Goal: Task Accomplishment & Management: Use online tool/utility

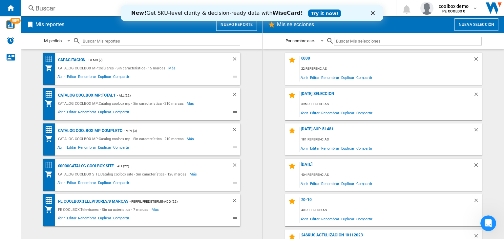
click at [372, 12] on polygon "Cerrar" at bounding box center [373, 13] width 4 height 4
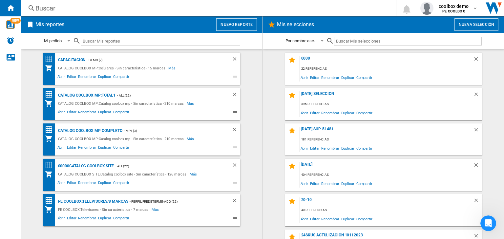
click at [227, 5] on div "Buscar" at bounding box center [206, 8] width 343 height 9
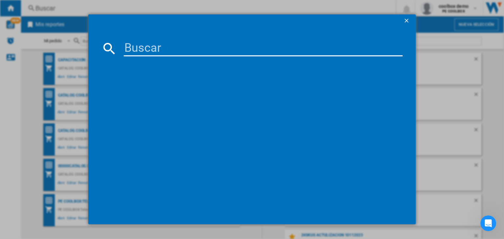
click at [232, 50] on input at bounding box center [263, 49] width 279 height 16
paste input "APPLE AIRTAG MX532AMA [PERSON_NAME]"
type input "APPLE AIRTAG MX532AMA [PERSON_NAME]"
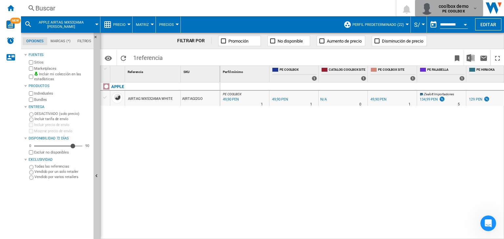
click at [442, 12] on b "PE COOLBOX" at bounding box center [453, 11] width 22 height 4
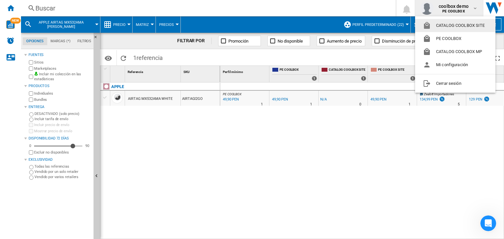
click at [453, 26] on button "CATALOG COOLBOX SITE" at bounding box center [455, 25] width 80 height 13
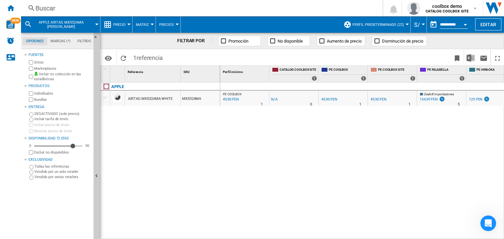
click at [150, 11] on div "Buscar" at bounding box center [200, 8] width 330 height 9
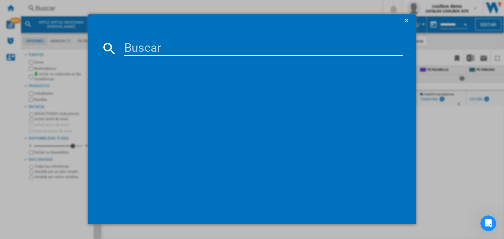
click at [206, 44] on input at bounding box center [263, 49] width 279 height 16
type input "MX532AMA"
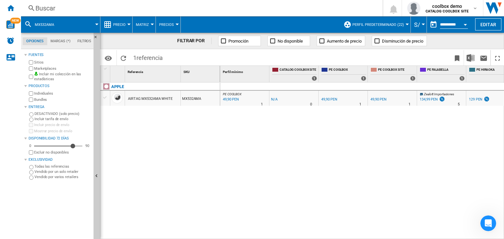
click at [210, 214] on div "APPLE AIRTAG MX532AMA [PERSON_NAME] MX532AMA" at bounding box center [160, 160] width 120 height 154
click at [4, 7] on div "Inicio" at bounding box center [10, 8] width 21 height 16
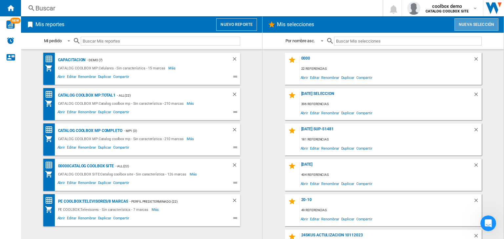
click at [473, 26] on button "Nueva selección" at bounding box center [476, 24] width 44 height 12
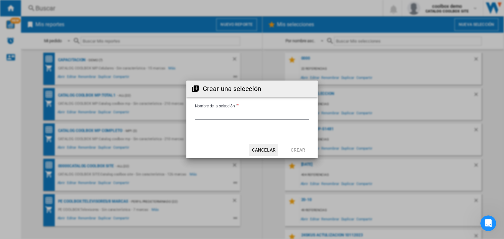
click at [222, 117] on input "Nombre de la selección '" at bounding box center [252, 115] width 114 height 10
type input "**********"
click at [301, 150] on button "Crear" at bounding box center [297, 150] width 29 height 12
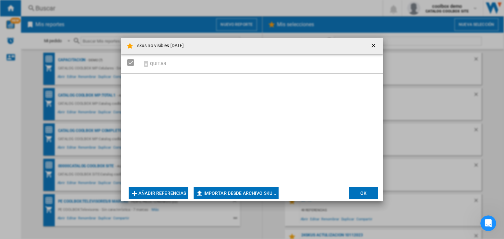
click at [217, 194] on button "Importar desde archivo SKU..." at bounding box center [235, 194] width 85 height 12
type input "**********"
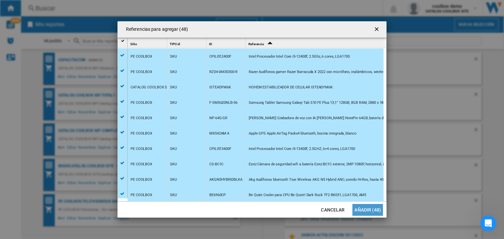
click at [371, 209] on button "Añadir (48)" at bounding box center [367, 210] width 30 height 12
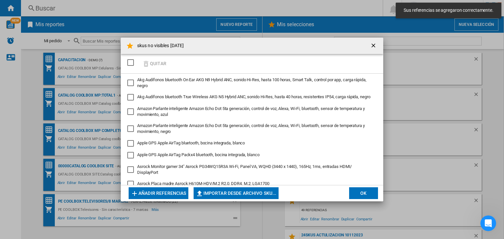
click at [132, 63] on div "SELECTIONS.EDITION_POPUP.SELECT_DESELECT" at bounding box center [130, 62] width 7 height 7
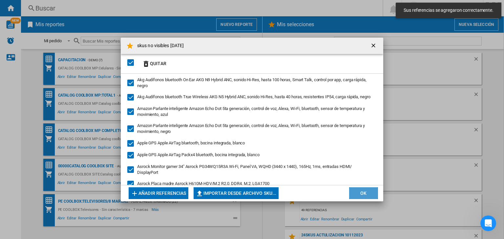
click at [371, 194] on button "OK" at bounding box center [363, 194] width 29 height 12
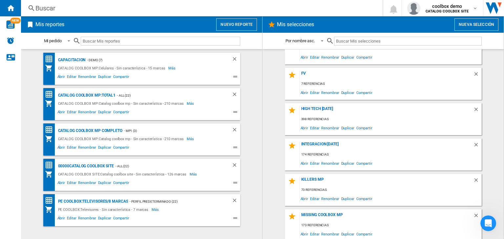
scroll to position [2004, 0]
click at [336, 146] on div "skus no visibles [DATE]" at bounding box center [385, 146] width 173 height 9
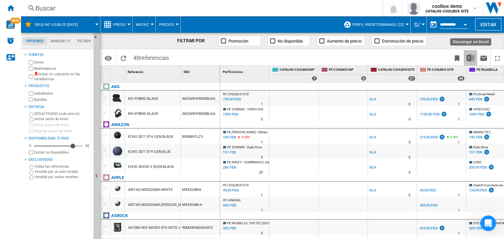
click at [467, 56] on img "Descargar en Excel" at bounding box center [470, 58] width 8 height 8
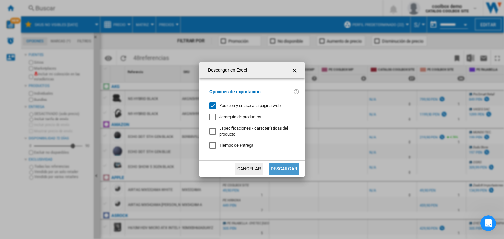
click at [275, 169] on button "Descargar" at bounding box center [284, 169] width 30 height 12
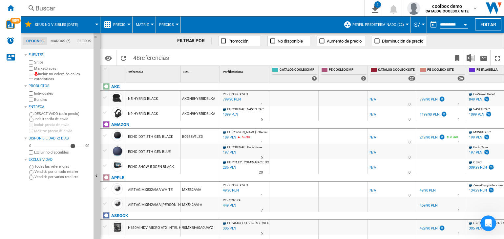
click at [268, 10] on div "Buscar" at bounding box center [191, 8] width 312 height 9
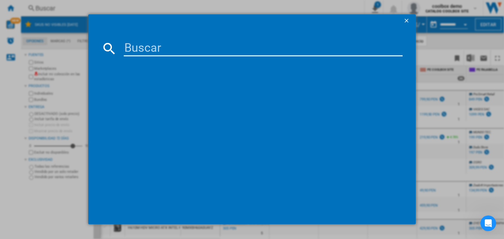
click at [253, 54] on input at bounding box center [263, 49] width 279 height 16
type input "B0BF2HTJHJ"
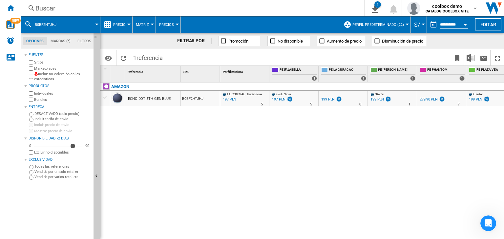
click at [57, 78] on label "Incluir mi colección en las estadísticas" at bounding box center [62, 77] width 57 height 10
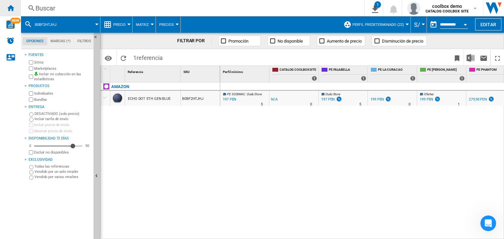
click at [12, 7] on ng-md-icon "Inicio" at bounding box center [11, 8] width 8 height 8
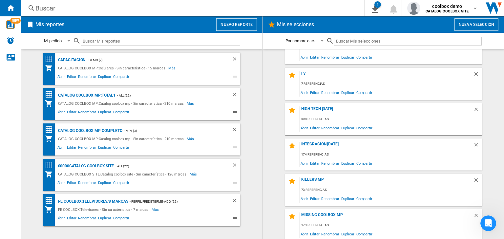
scroll to position [2004, 0]
click at [338, 143] on div "skus no visibles [DATE]" at bounding box center [385, 146] width 173 height 9
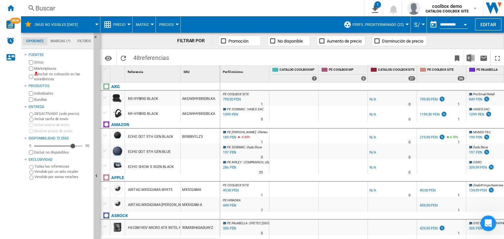
click at [205, 154] on div at bounding box center [200, 151] width 39 height 15
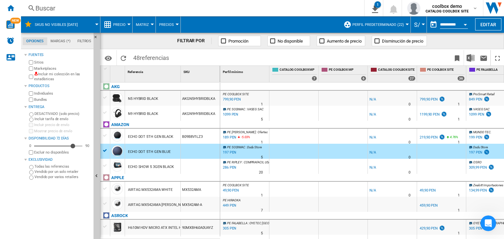
click at [205, 154] on div at bounding box center [200, 151] width 39 height 15
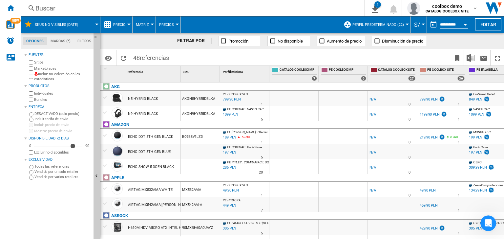
click at [49, 76] on label "Incluir mi colección en las estadísticas" at bounding box center [62, 77] width 57 height 10
